Goal: Find specific fact: Find specific page/section

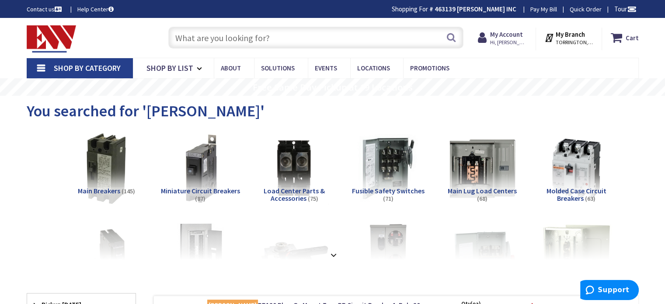
click at [246, 42] on input "text" at bounding box center [315, 38] width 295 height 22
paste input "CCP20034CD"
type input "CCP20034CD"
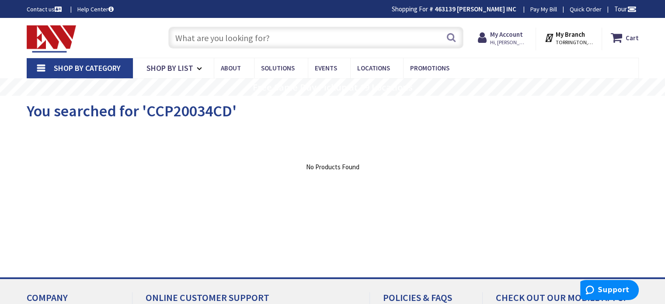
click at [323, 40] on input "text" at bounding box center [315, 38] width 295 height 22
paste input "CCP20034CD"
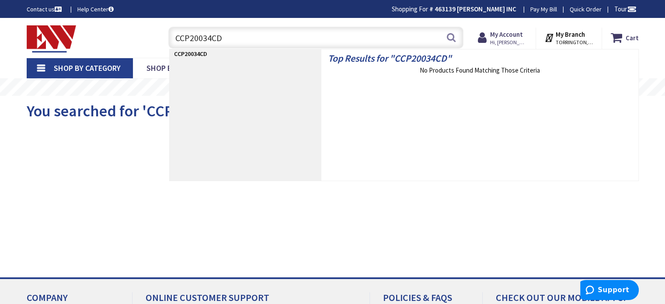
click at [198, 53] on strong "CCP20034CD" at bounding box center [190, 54] width 33 height 8
drag, startPoint x: 270, startPoint y: 41, endPoint x: 163, endPoint y: 28, distance: 107.9
click at [164, 28] on div "CCP20034CD CCP20034CD Search" at bounding box center [313, 37] width 299 height 28
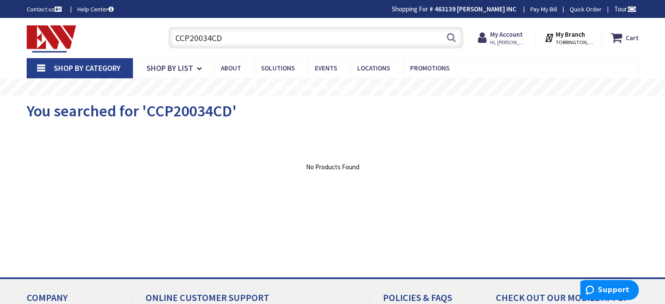
paste input "CDR20034"
type input "CDR20034"
